Goal: Task Accomplishment & Management: Manage account settings

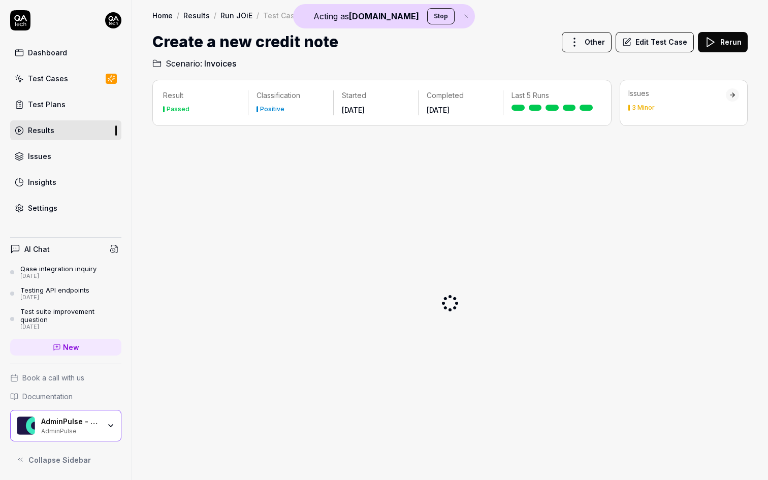
click at [102, 421] on div "AdminPulse - 0475.384.429 AdminPulse" at bounding box center [74, 425] width 66 height 17
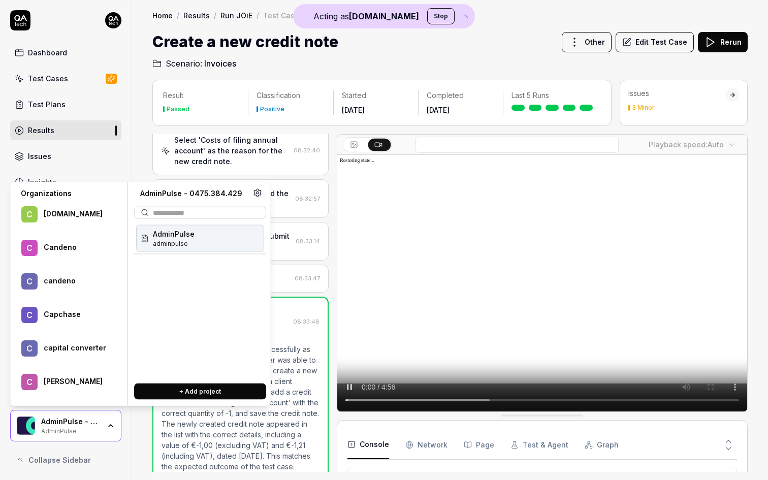
scroll to position [38014, 0]
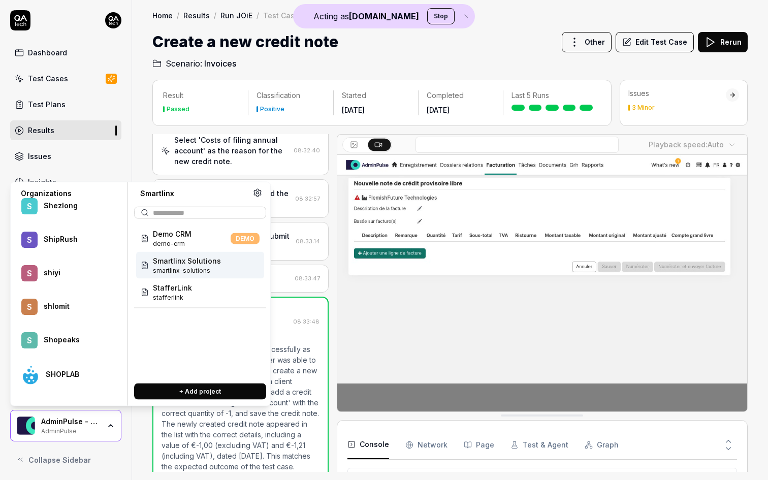
click at [213, 273] on span "smartlinx-solutions" at bounding box center [187, 270] width 68 height 9
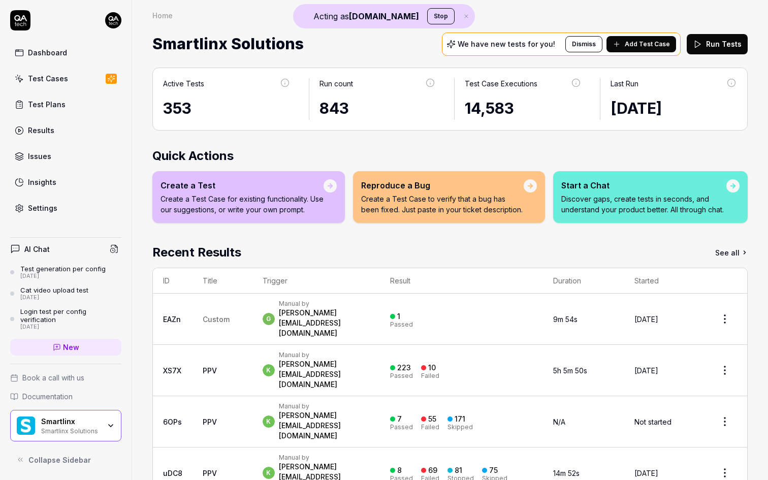
click at [500, 107] on div "14,583" at bounding box center [523, 108] width 117 height 23
click at [738, 256] on link "See all" at bounding box center [731, 252] width 33 height 18
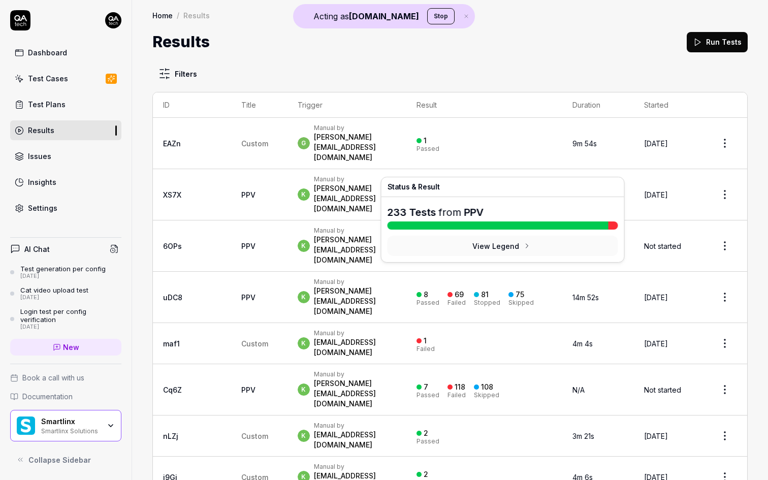
click at [439, 197] on div "Passed" at bounding box center [427, 200] width 23 height 6
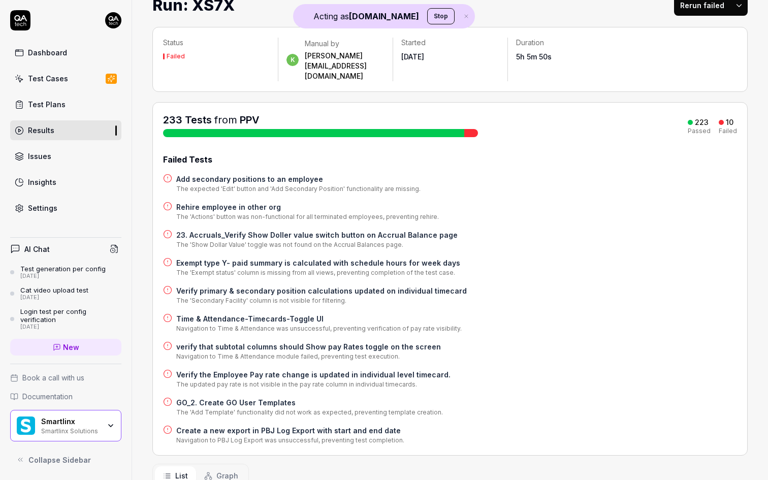
scroll to position [38, 0]
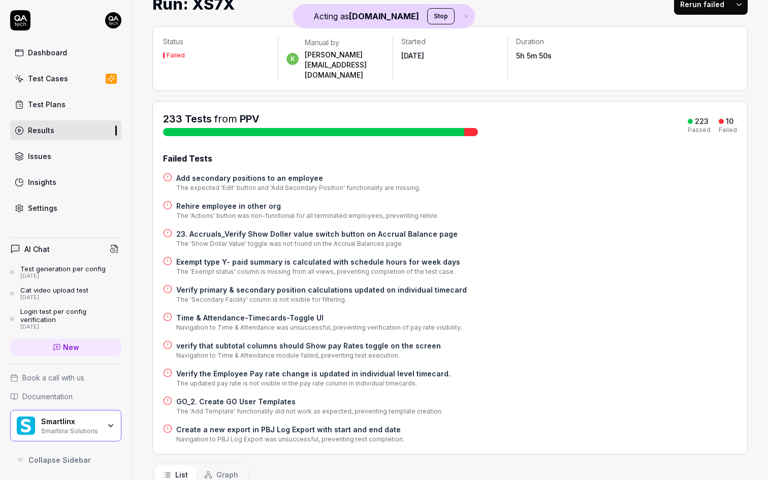
click at [78, 80] on link "Test Cases" at bounding box center [65, 79] width 111 height 20
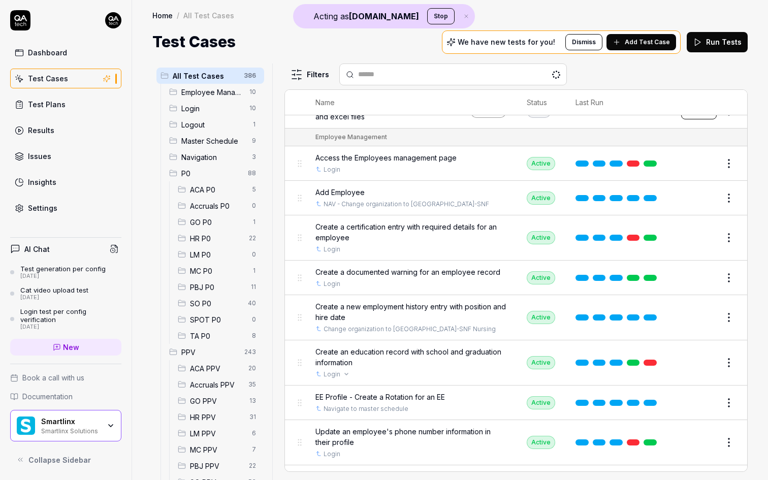
scroll to position [164, 0]
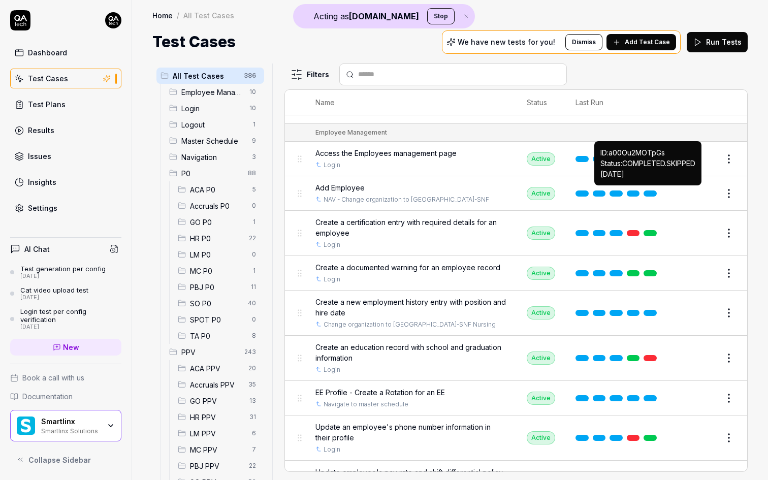
click at [652, 191] on link at bounding box center [650, 193] width 13 height 6
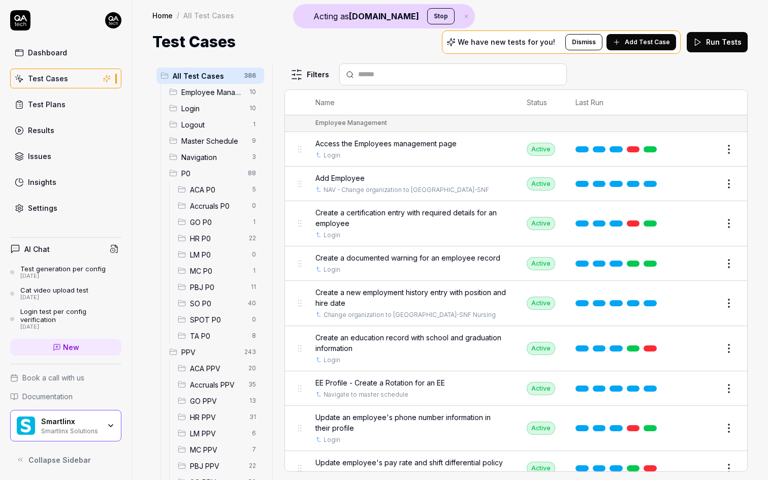
scroll to position [187, 0]
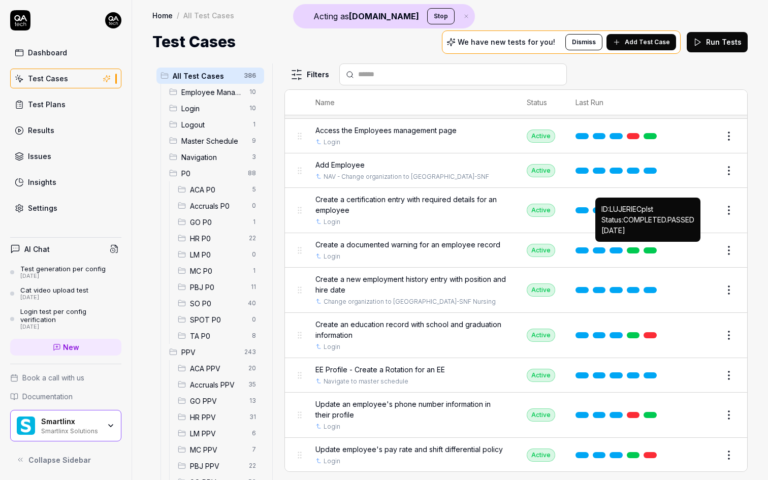
click at [654, 247] on link at bounding box center [650, 250] width 13 height 6
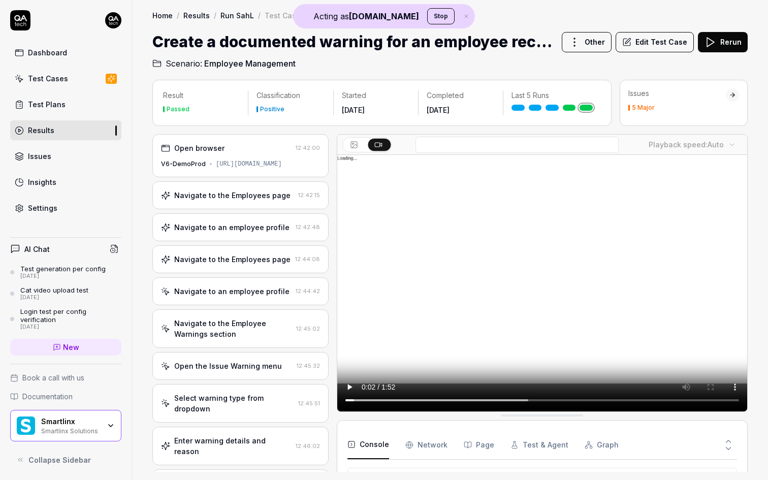
click at [669, 42] on button "Edit Test Case" at bounding box center [655, 42] width 78 height 20
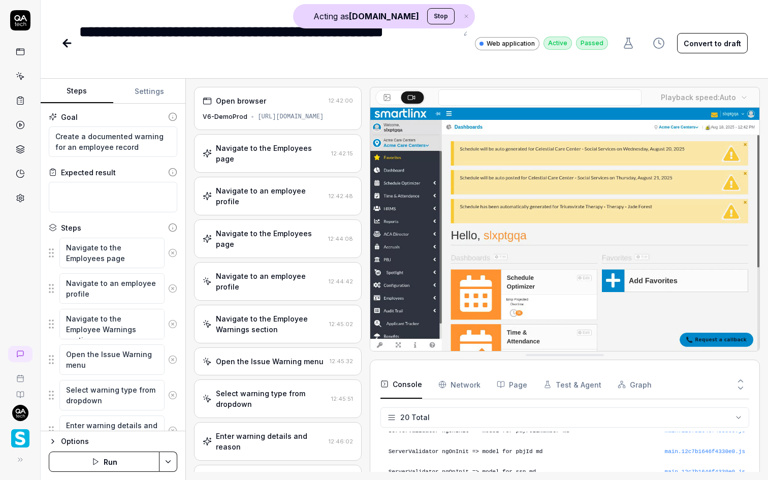
click at [284, 121] on div "V6-DemoProd [URL][DOMAIN_NAME]" at bounding box center [278, 116] width 150 height 9
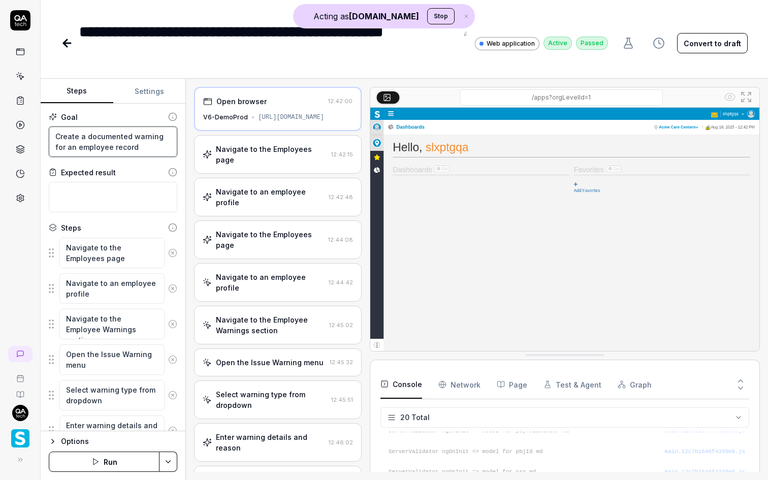
drag, startPoint x: 129, startPoint y: 145, endPoint x: 50, endPoint y: 137, distance: 79.2
click at [50, 137] on textarea "Create a documented warning for an employee record" at bounding box center [113, 141] width 128 height 30
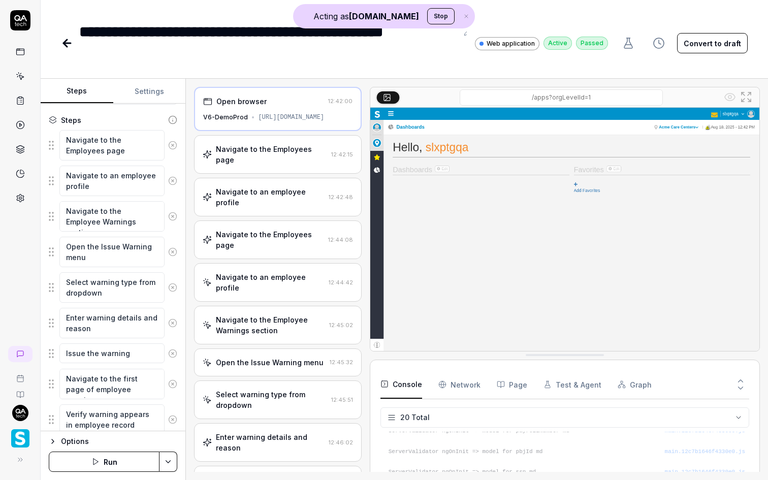
scroll to position [143, 0]
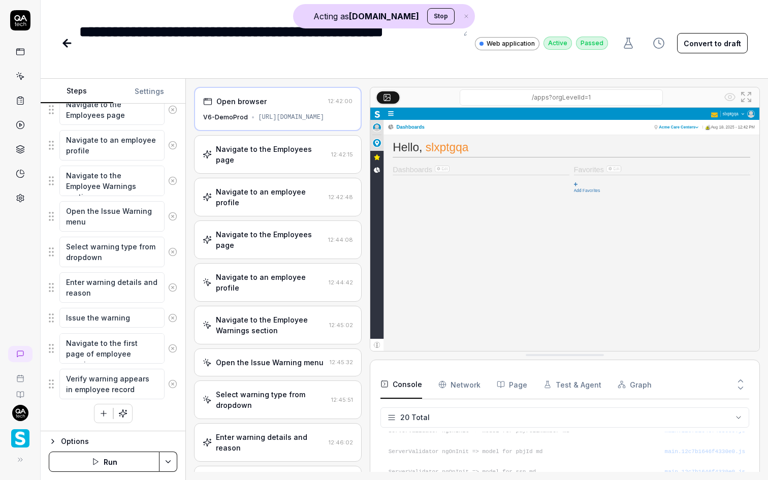
click at [295, 111] on div "Open browser 12:42:00 V6-DemoProd [URL][DOMAIN_NAME]" at bounding box center [277, 109] width 167 height 44
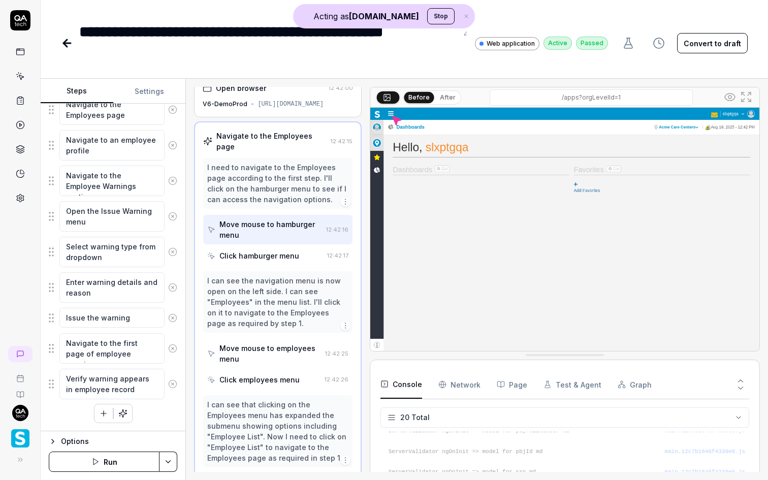
scroll to position [0, 0]
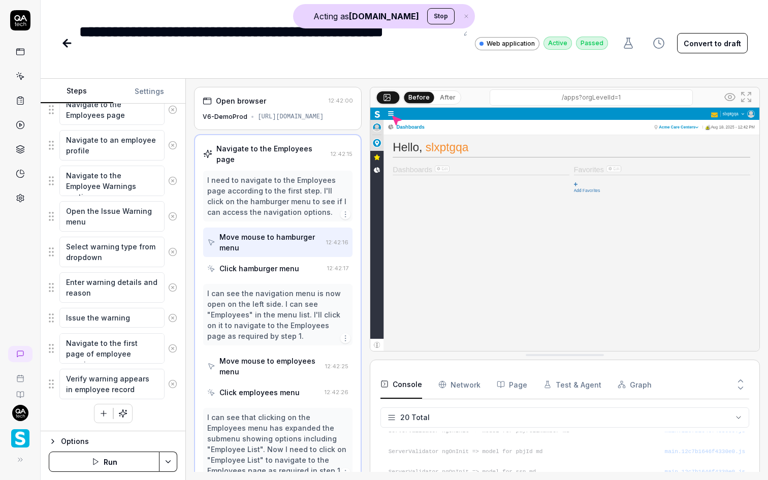
click at [323, 112] on div "Open browser 12:42:00 V6-DemoProd [URL][DOMAIN_NAME]" at bounding box center [277, 108] width 167 height 43
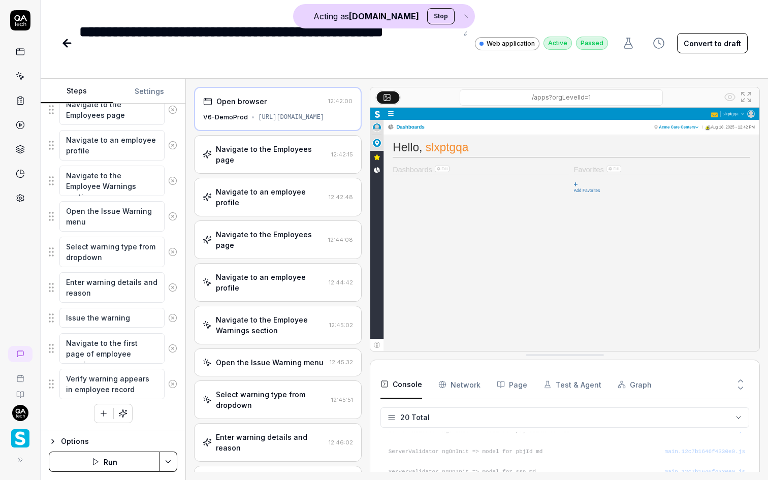
click at [265, 167] on div "Navigate to the Employees page 12:42:15" at bounding box center [277, 154] width 167 height 39
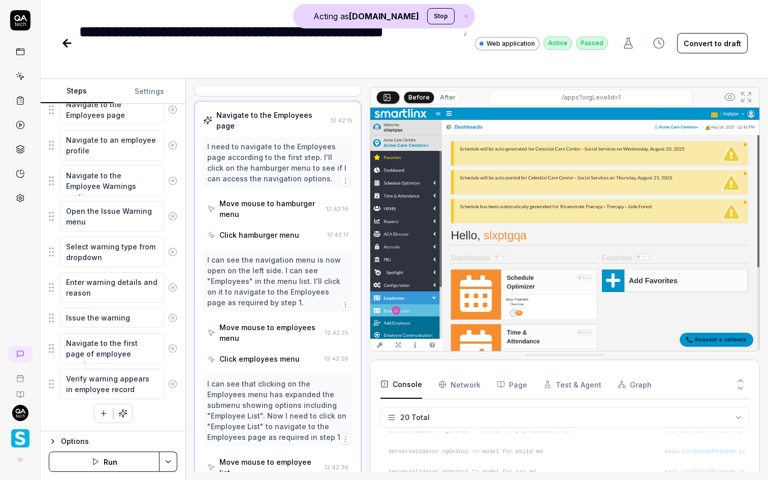
scroll to position [31, 0]
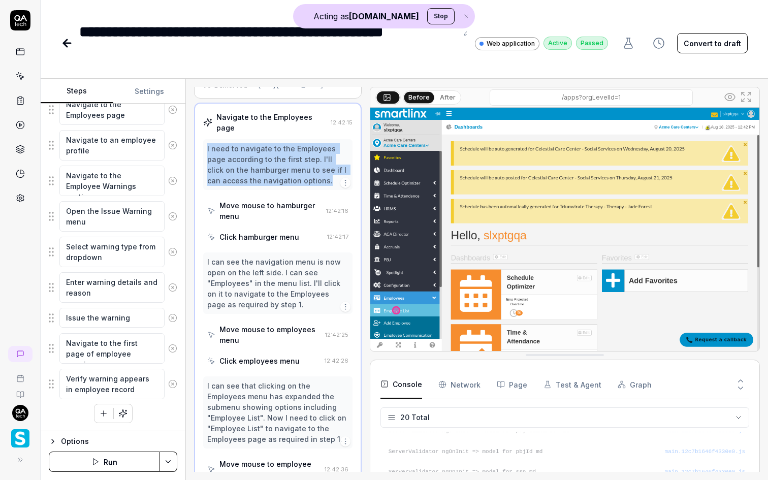
drag, startPoint x: 206, startPoint y: 146, endPoint x: 288, endPoint y: 182, distance: 89.8
click at [288, 182] on div "I need to navigate to the Employees page according to the first step. I'll clic…" at bounding box center [277, 164] width 149 height 51
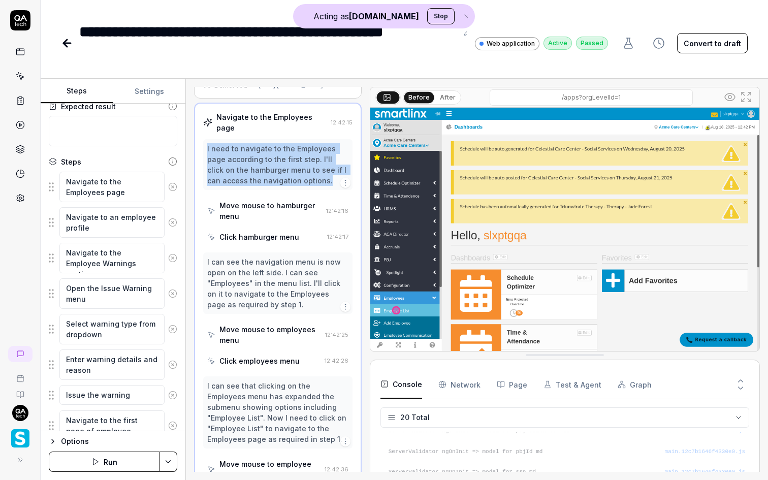
scroll to position [0, 0]
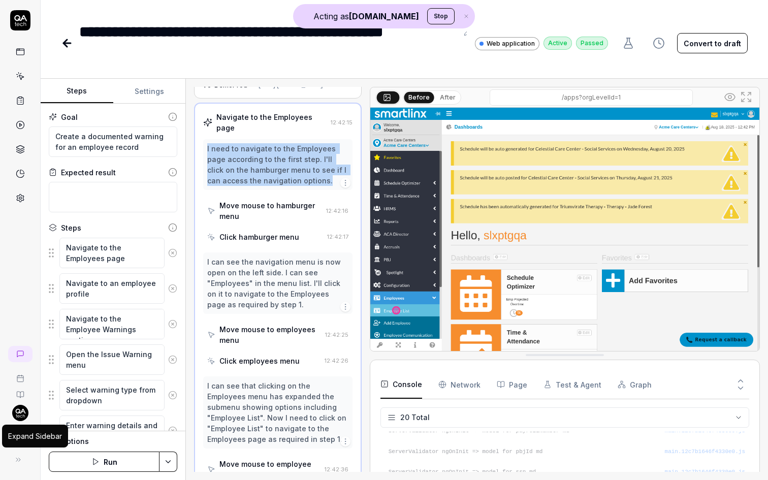
click at [23, 458] on button at bounding box center [18, 459] width 20 height 20
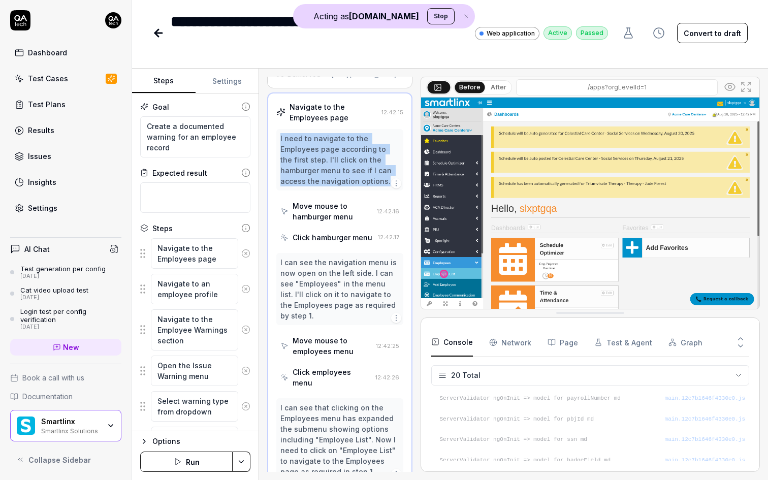
scroll to position [394, 0]
click at [95, 432] on div "Smartlinx Solutions" at bounding box center [70, 430] width 59 height 8
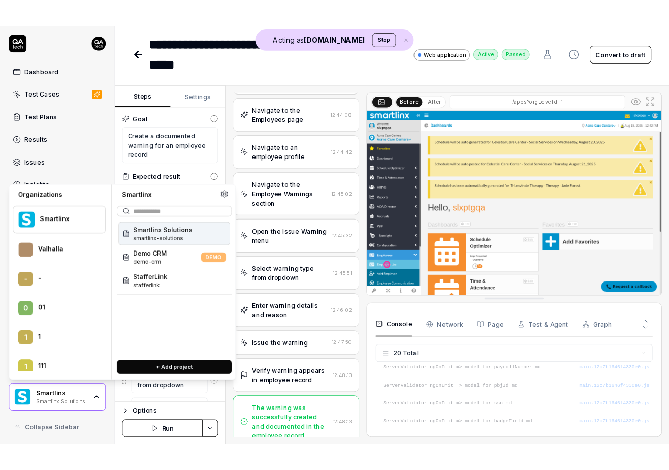
scroll to position [24878, 0]
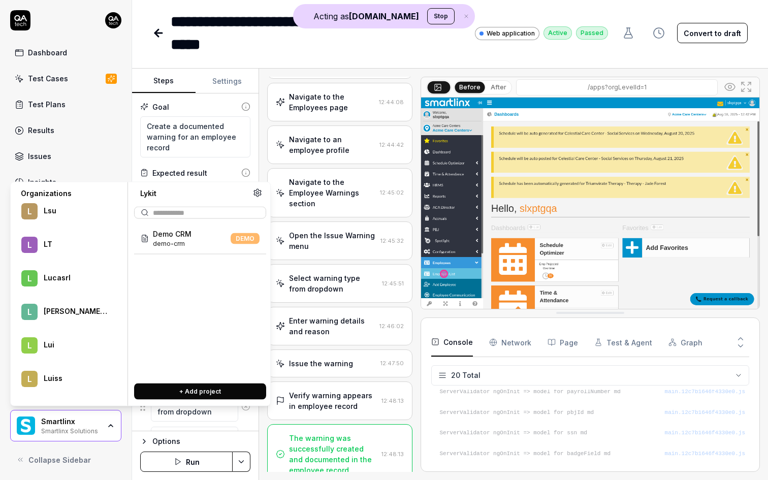
type textarea "*"
click at [207, 246] on div "Demo CRM demo-crm DEMO" at bounding box center [200, 238] width 128 height 27
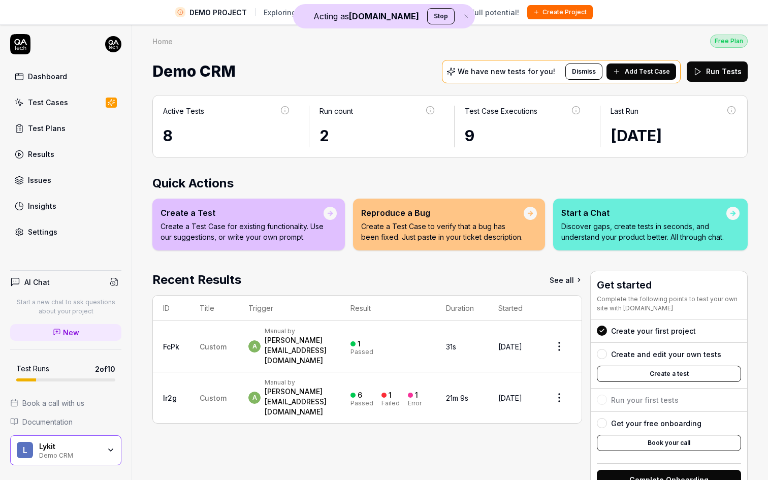
click at [111, 453] on icon "button" at bounding box center [111, 450] width 8 height 8
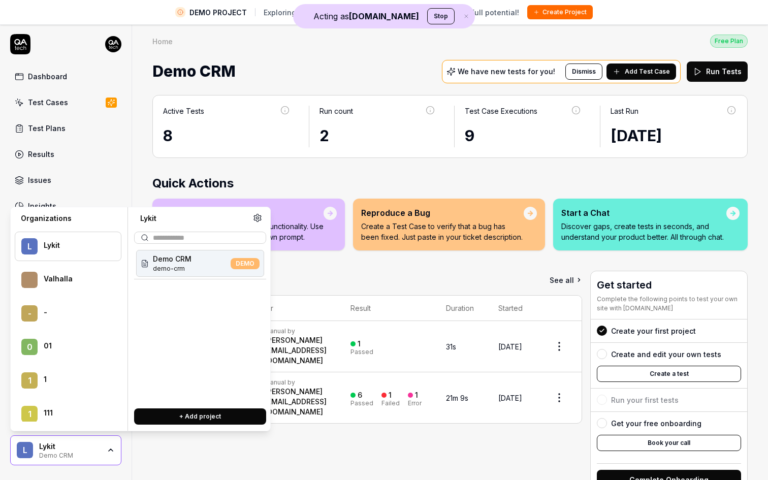
click at [194, 416] on button "+ Add project" at bounding box center [200, 416] width 132 height 16
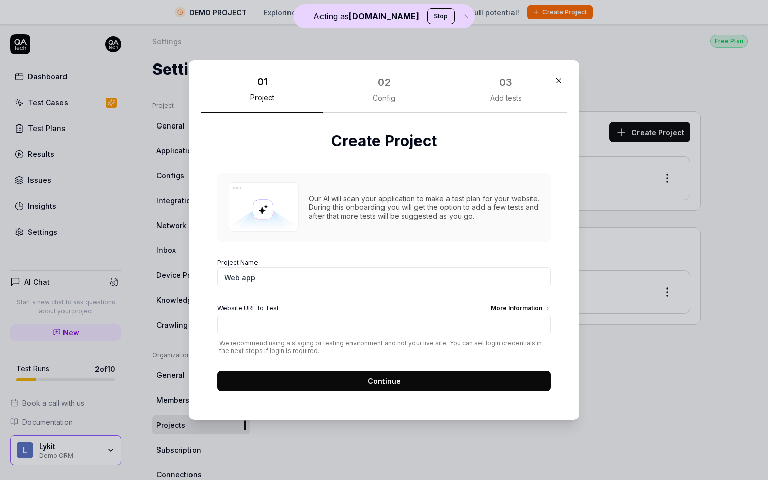
click at [559, 76] on icon "button" at bounding box center [558, 80] width 9 height 9
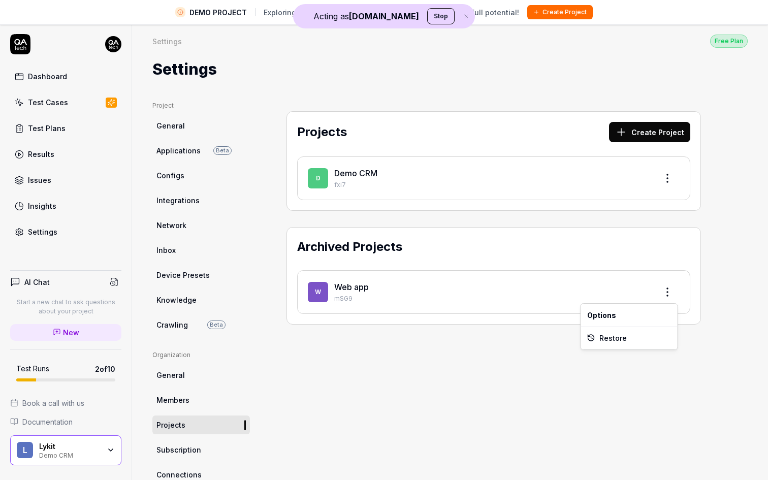
click at [671, 291] on html "DEMO PROJECT Exploring our features? Create your own project to unlock full pot…" at bounding box center [384, 252] width 768 height 504
click at [580, 424] on html "DEMO PROJECT Exploring our features? Create your own project to unlock full pot…" at bounding box center [384, 252] width 768 height 504
click at [666, 173] on html "DEMO PROJECT Exploring our features? Create your own project to unlock full pot…" at bounding box center [384, 252] width 768 height 504
click at [705, 237] on html "DEMO PROJECT Exploring our features? Create your own project to unlock full pot…" at bounding box center [384, 252] width 768 height 504
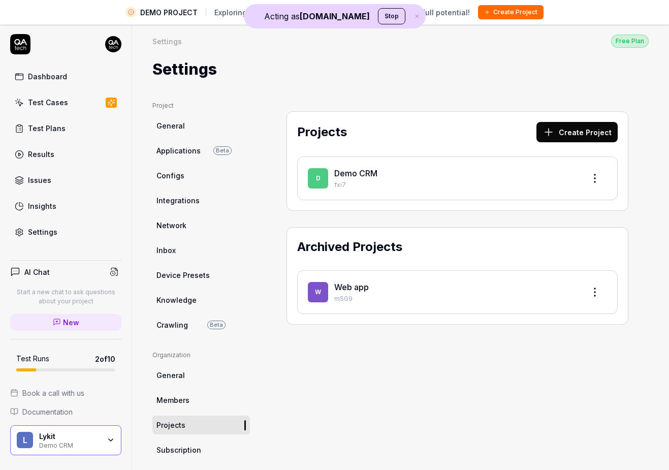
click at [378, 18] on button "Stop" at bounding box center [391, 16] width 27 height 16
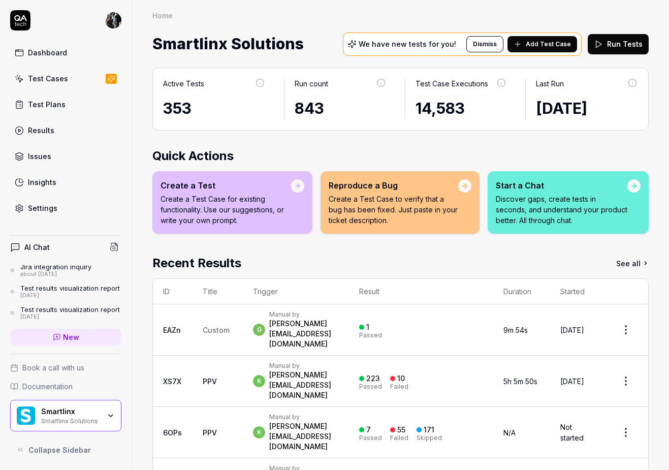
click at [109, 25] on html "Dashboard Test Cases Test Plans Results Issues Insights Settings AI Chat Jira i…" at bounding box center [334, 235] width 669 height 470
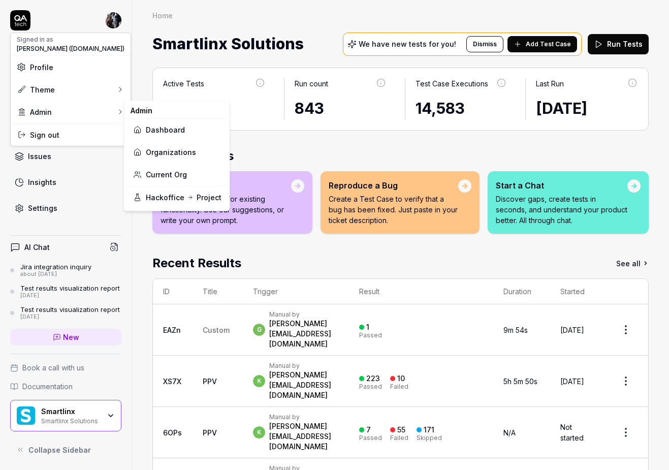
click at [169, 173] on link "Current Org" at bounding box center [177, 174] width 89 height 22
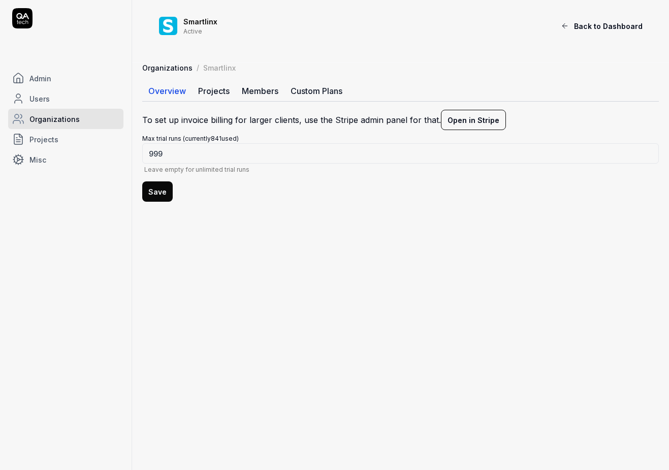
click at [165, 64] on link "Organizations" at bounding box center [167, 67] width 50 height 10
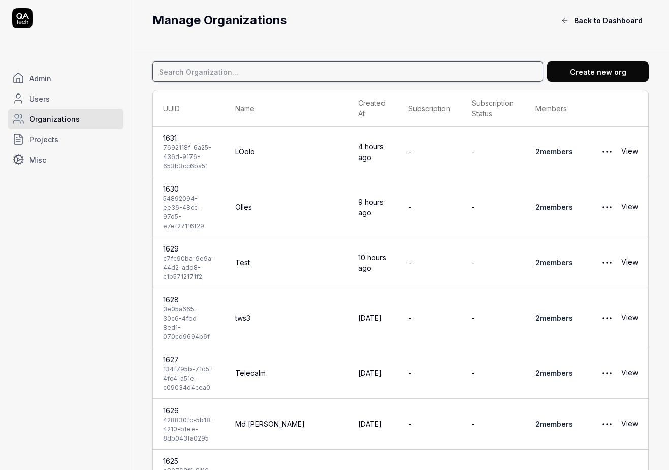
click at [278, 76] on input at bounding box center [347, 71] width 391 height 20
type input "lykit"
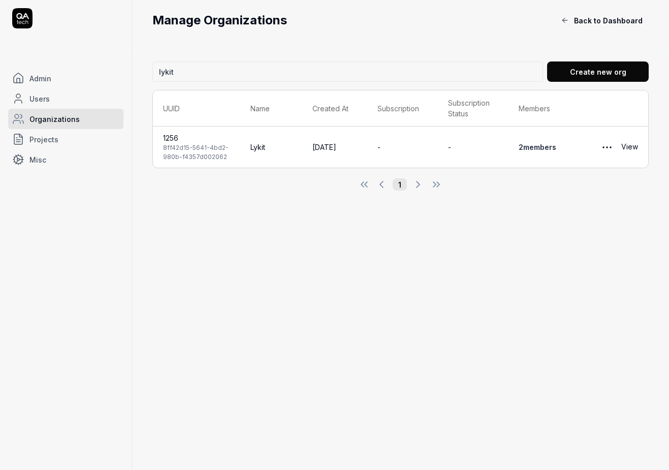
click at [635, 147] on link "View" at bounding box center [629, 147] width 17 height 20
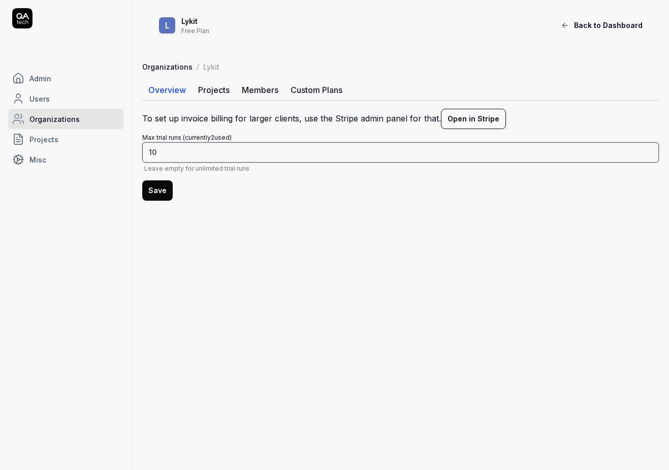
click at [252, 154] on input "10" at bounding box center [400, 152] width 517 height 20
type input "100"
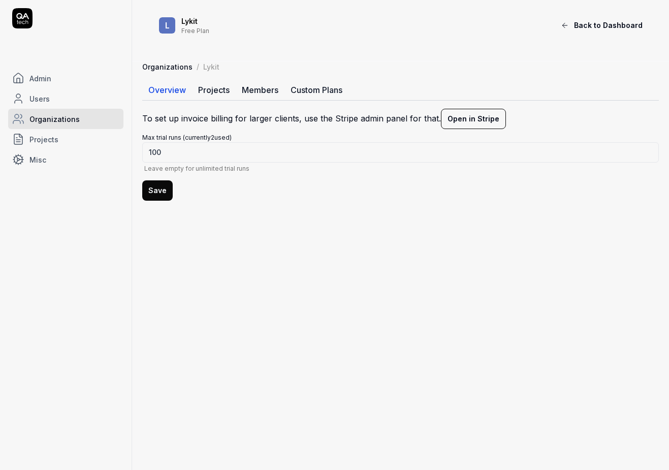
click at [155, 196] on button "Save" at bounding box center [157, 190] width 30 height 20
